Goal: Task Accomplishment & Management: Use online tool/utility

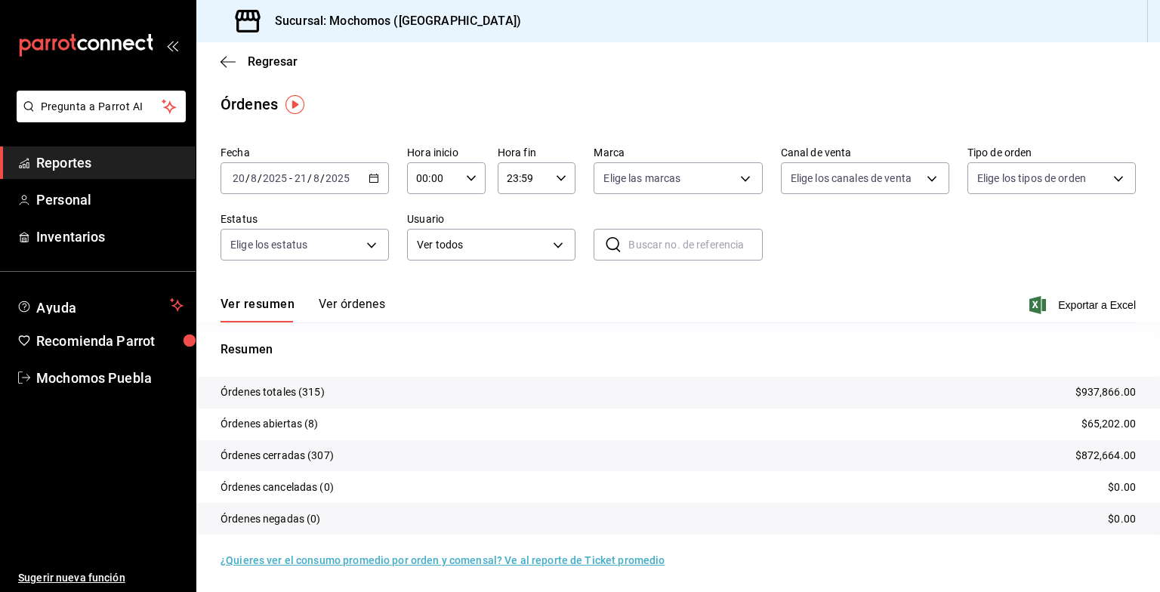
click at [275, 66] on span "Regresar" at bounding box center [273, 61] width 50 height 14
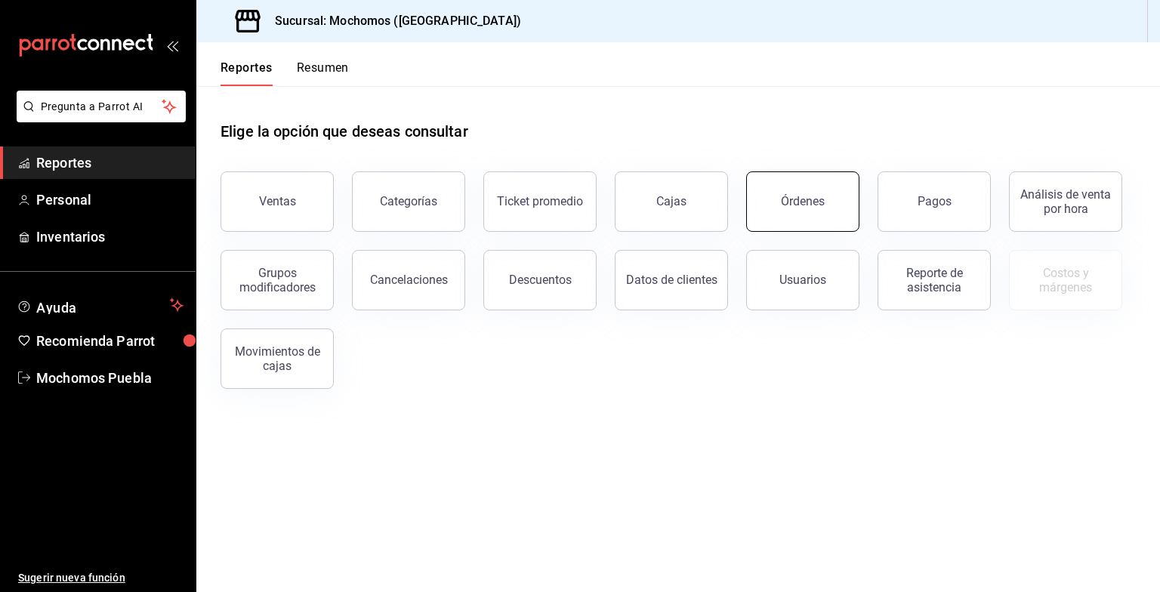
click at [799, 214] on button "Órdenes" at bounding box center [802, 201] width 113 height 60
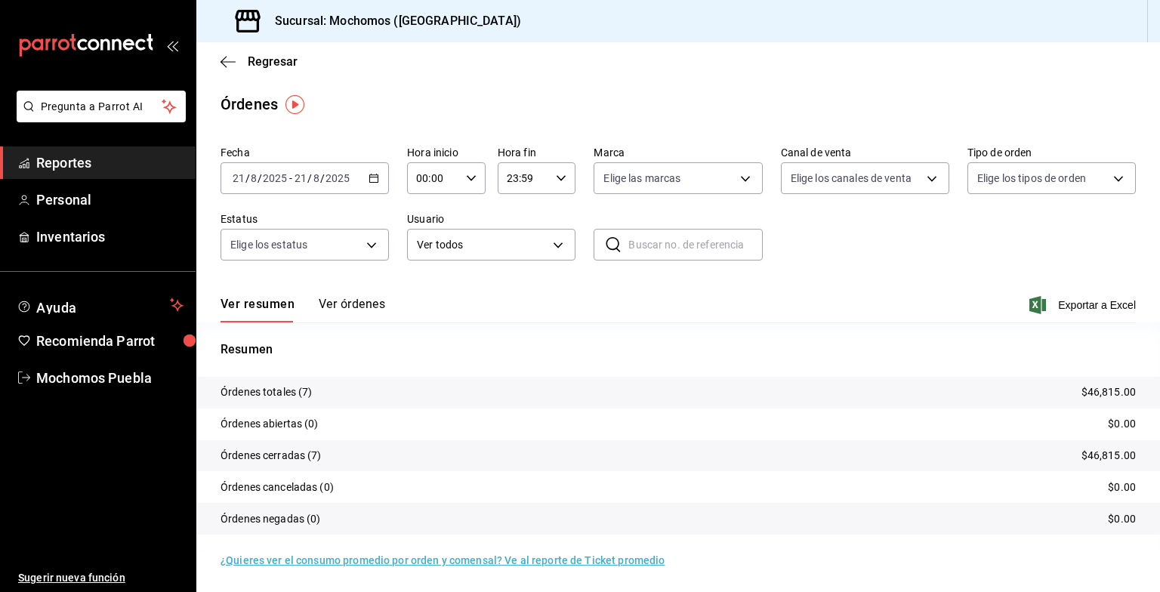
click at [376, 174] on icon "button" at bounding box center [373, 178] width 11 height 11
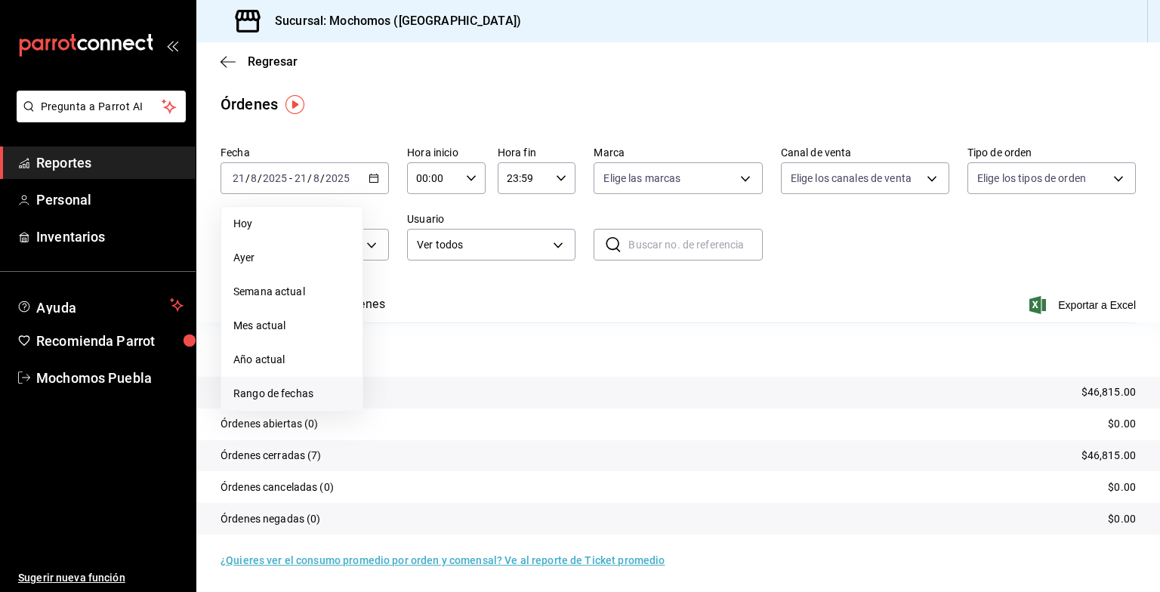
click at [267, 399] on span "Rango de fechas" at bounding box center [291, 394] width 117 height 16
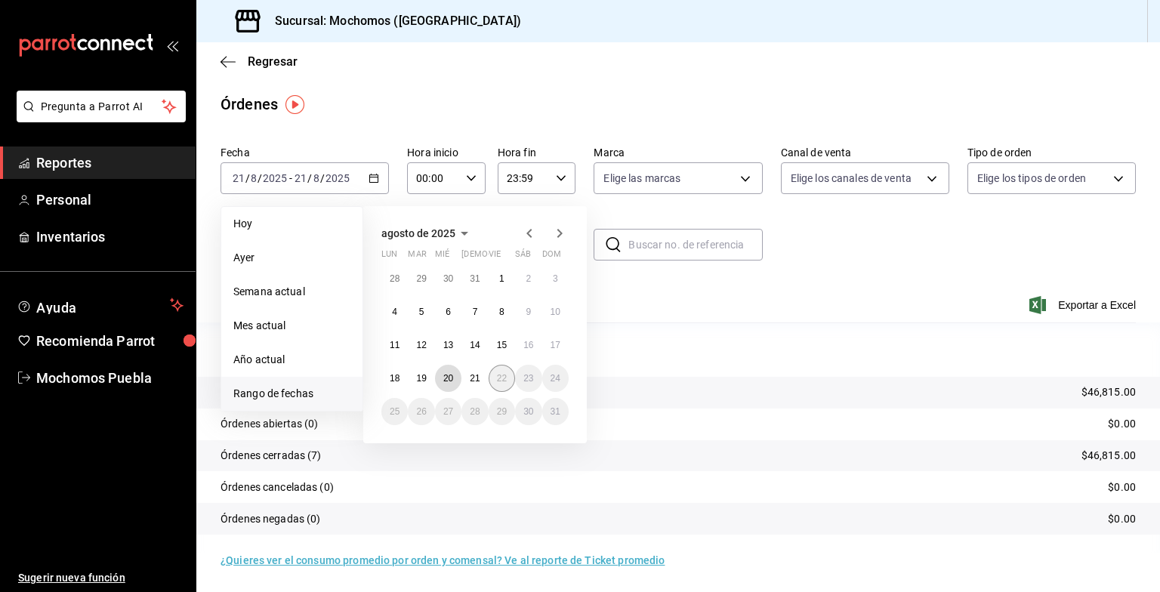
click at [489, 374] on div "28 29 30 31 1 2 3 4 5 6 7 8 9 10 11 12 13 14 15 16 17 18 19 20 21 22 23 24 25 2…" at bounding box center [474, 345] width 187 height 160
click at [476, 379] on abbr "21" at bounding box center [475, 378] width 10 height 11
click at [455, 376] on button "20" at bounding box center [448, 378] width 26 height 27
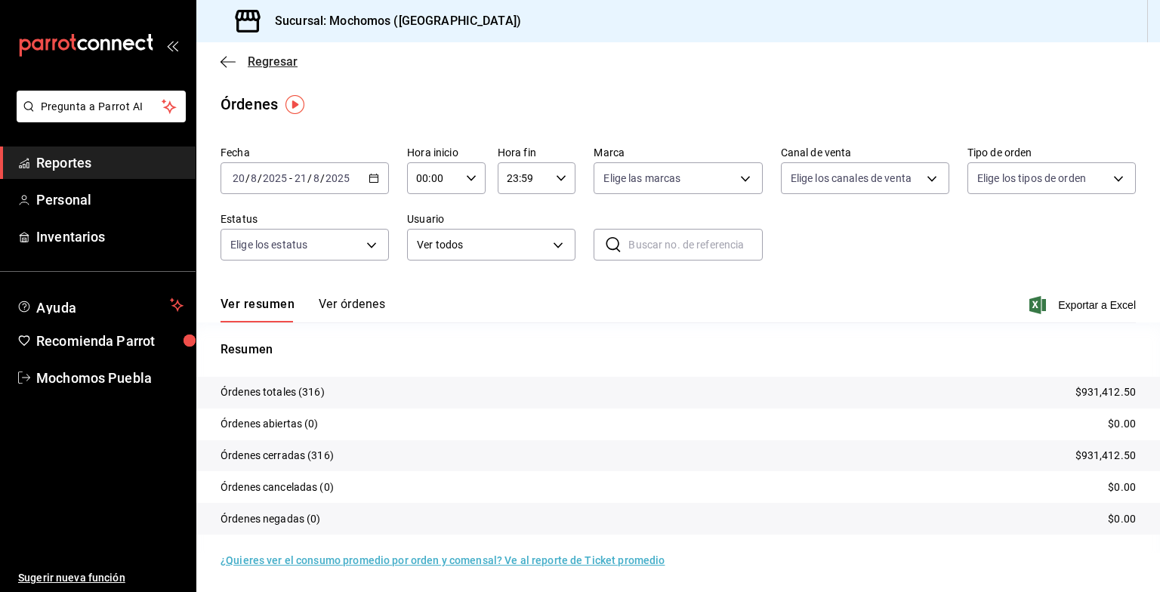
click at [264, 65] on span "Regresar" at bounding box center [273, 61] width 50 height 14
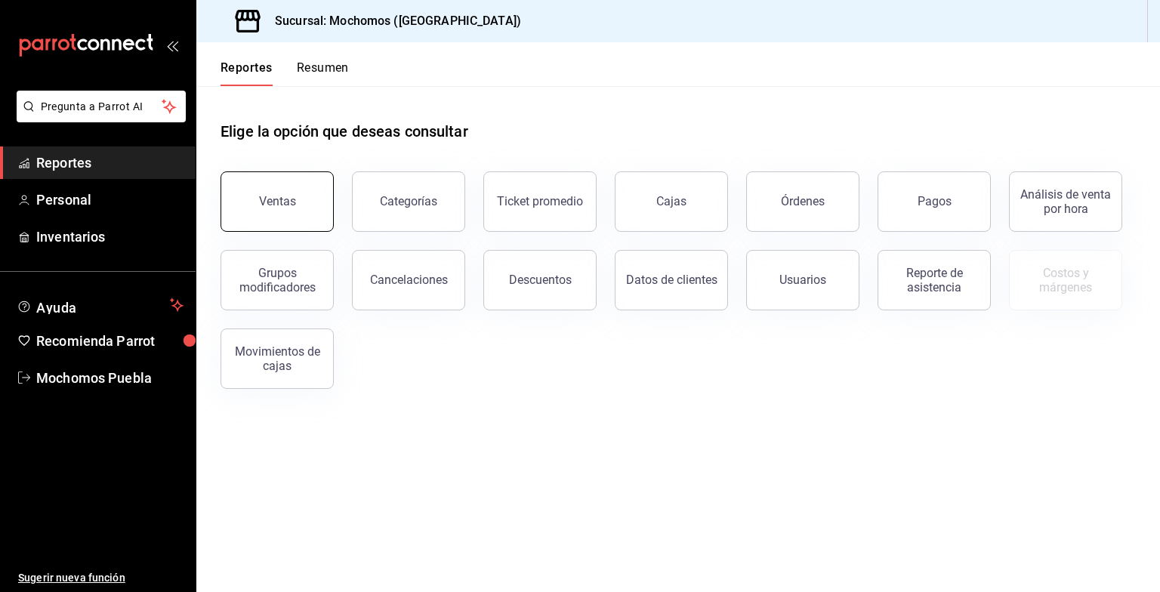
click at [290, 186] on button "Ventas" at bounding box center [276, 201] width 113 height 60
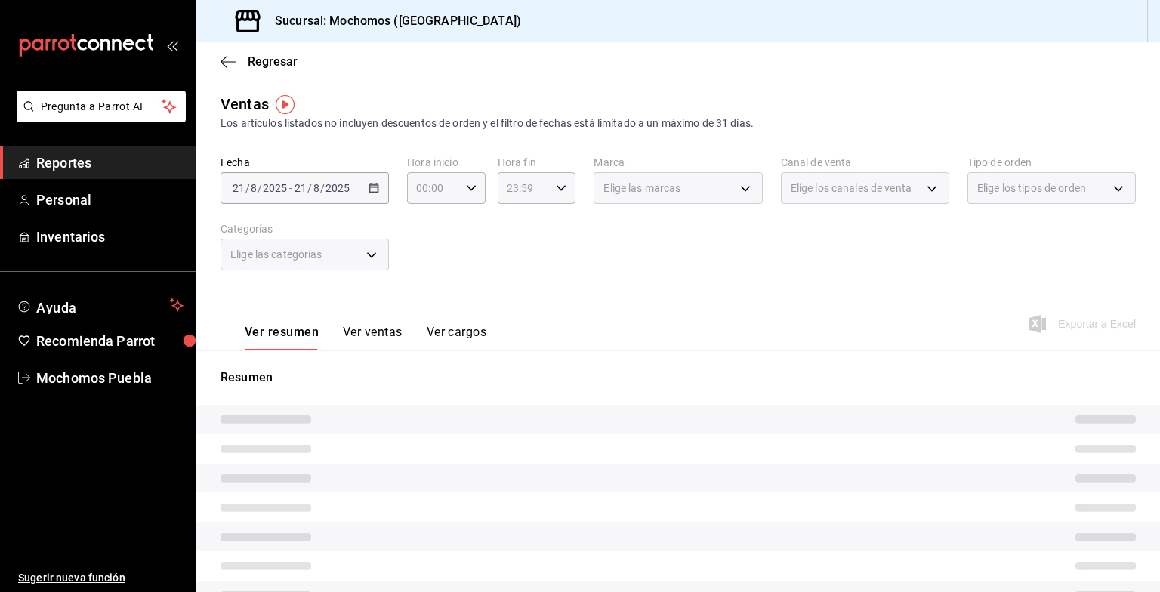
click at [290, 186] on span "-" at bounding box center [290, 188] width 3 height 12
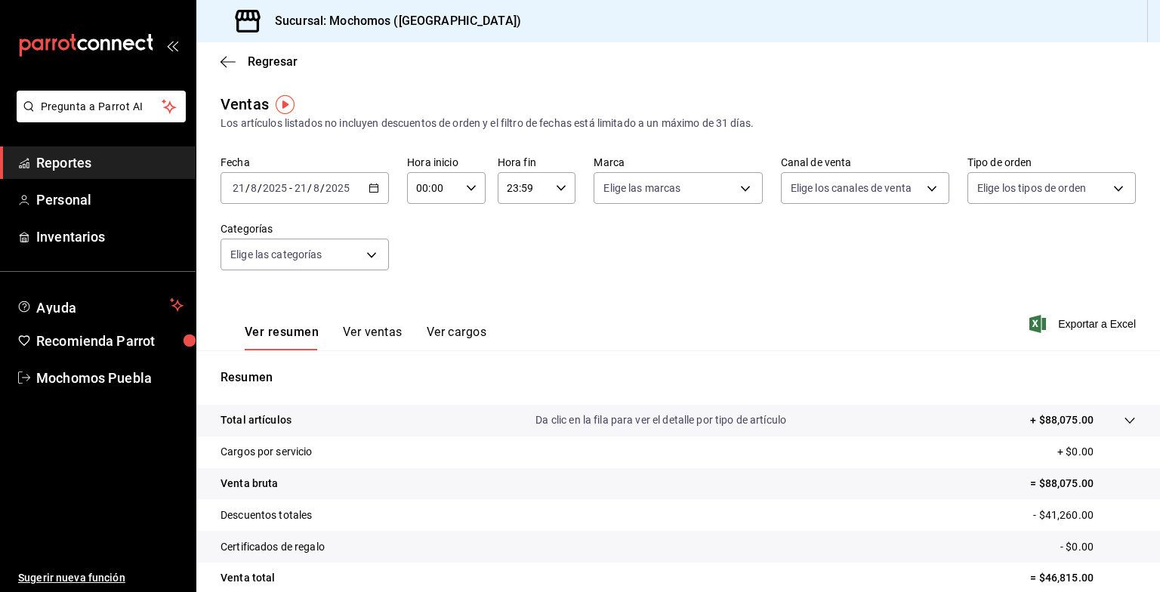
click at [378, 190] on div "[DATE] [DATE] - [DATE] [DATE]" at bounding box center [304, 188] width 168 height 32
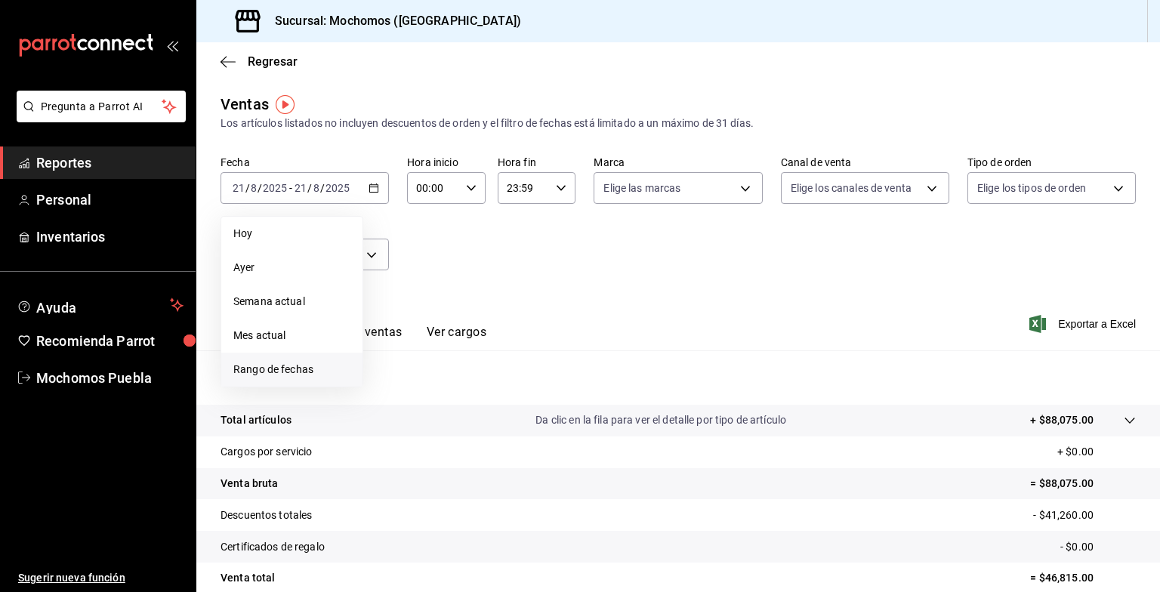
click at [287, 368] on span "Rango de fechas" at bounding box center [291, 370] width 117 height 16
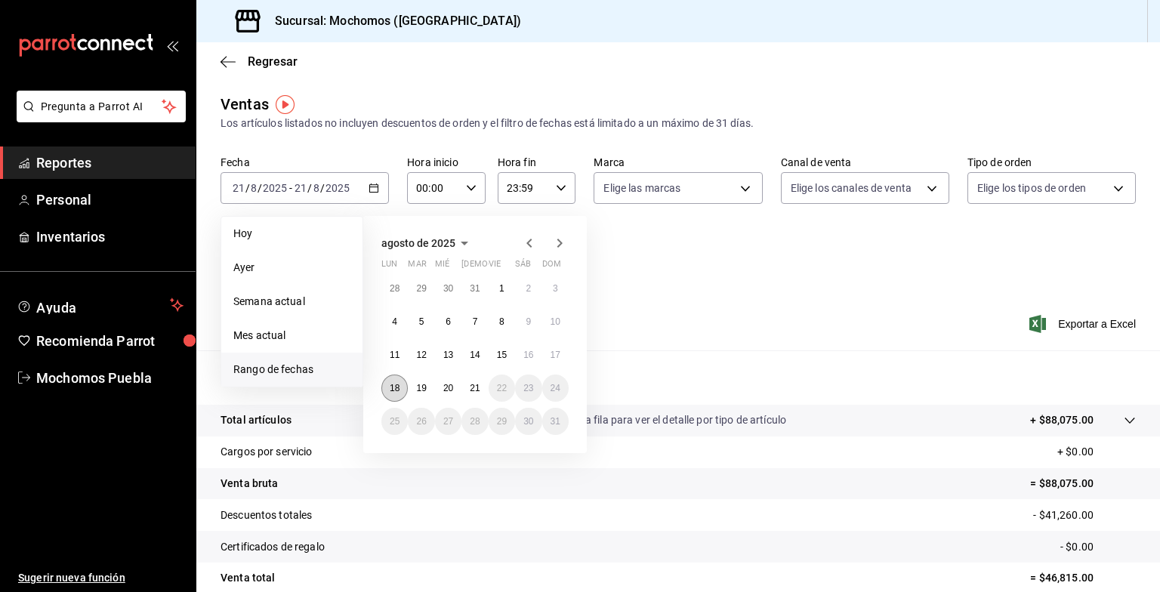
click at [398, 392] on abbr "18" at bounding box center [395, 388] width 10 height 11
click at [472, 391] on abbr "21" at bounding box center [475, 388] width 10 height 11
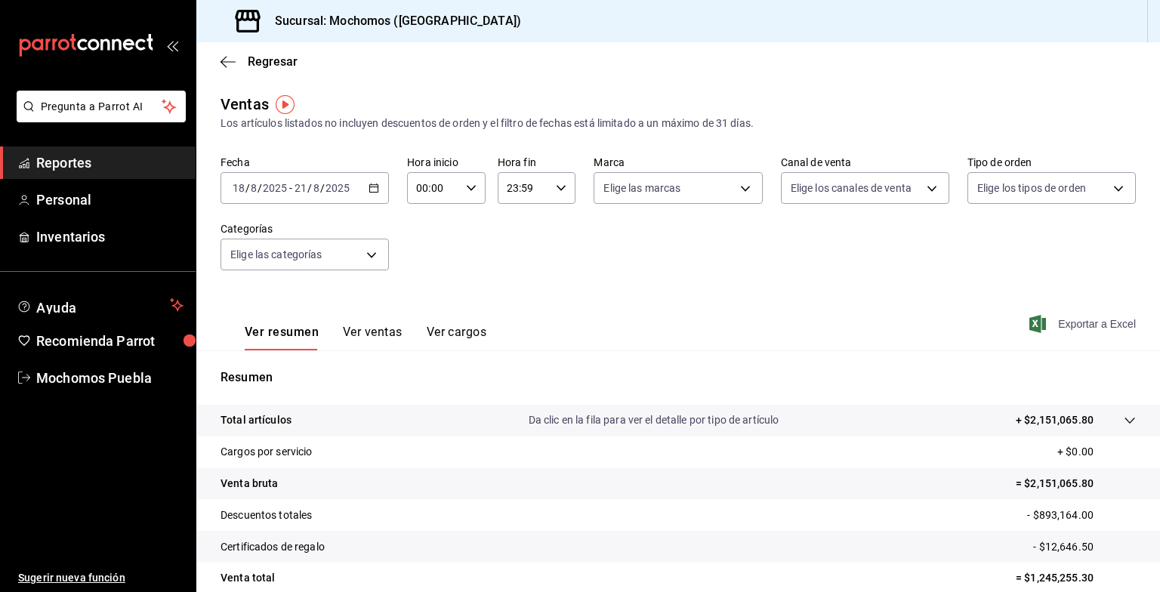
click at [1065, 321] on span "Exportar a Excel" at bounding box center [1083, 324] width 103 height 18
